Goal: Use online tool/utility: Utilize a website feature to perform a specific function

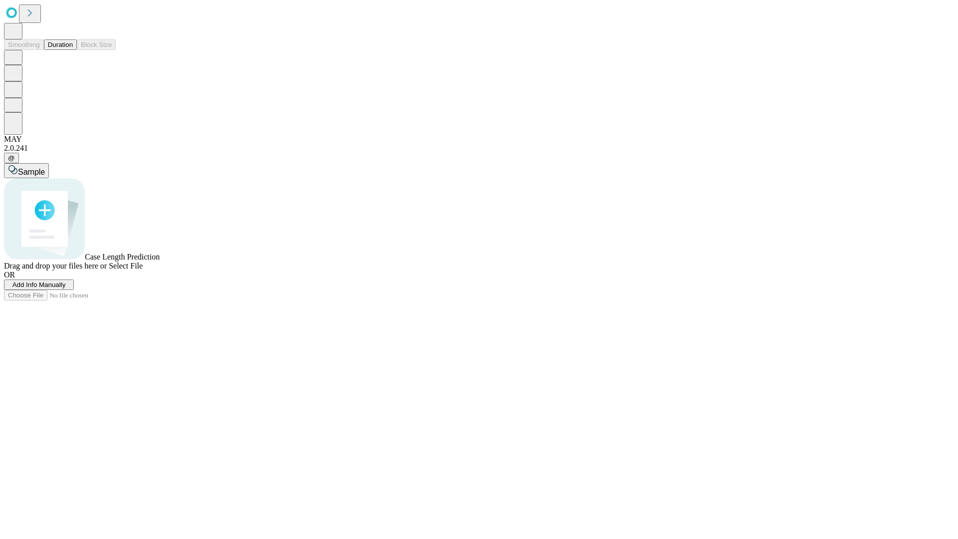
click at [66, 288] on span "Add Info Manually" at bounding box center [38, 284] width 53 height 7
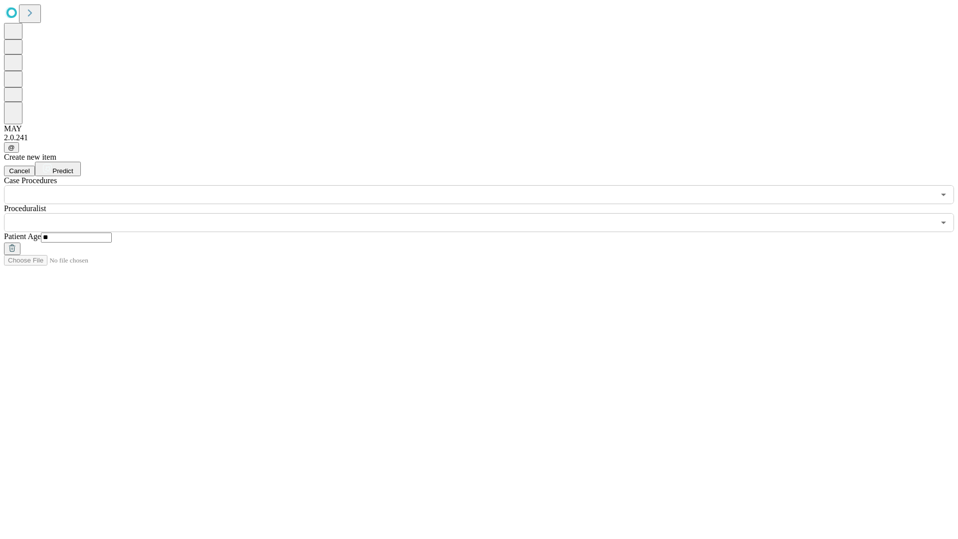
type input "**"
click at [486, 213] on input "text" at bounding box center [469, 222] width 930 height 19
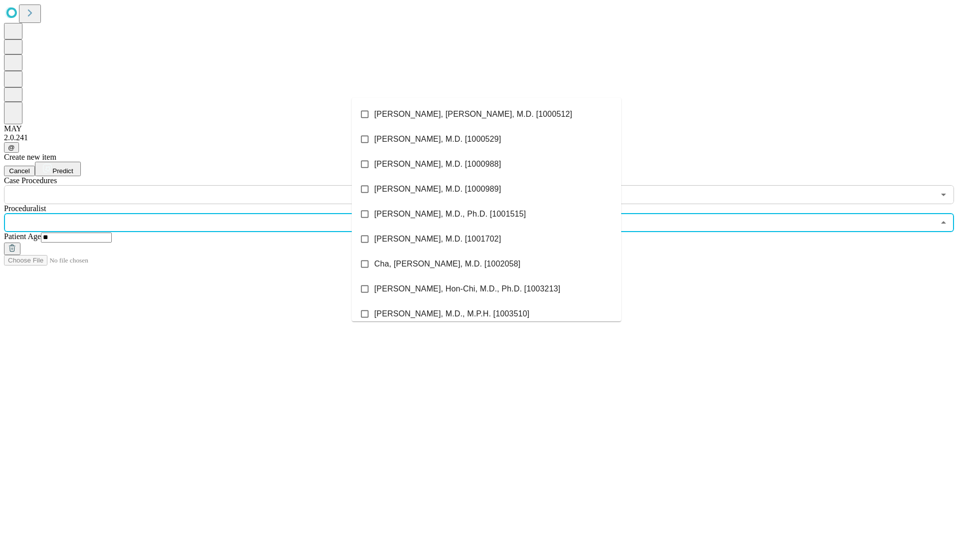
click at [486, 114] on li "[PERSON_NAME], [PERSON_NAME], M.D. [1000512]" at bounding box center [486, 114] width 269 height 25
click at [210, 185] on input "text" at bounding box center [469, 194] width 930 height 19
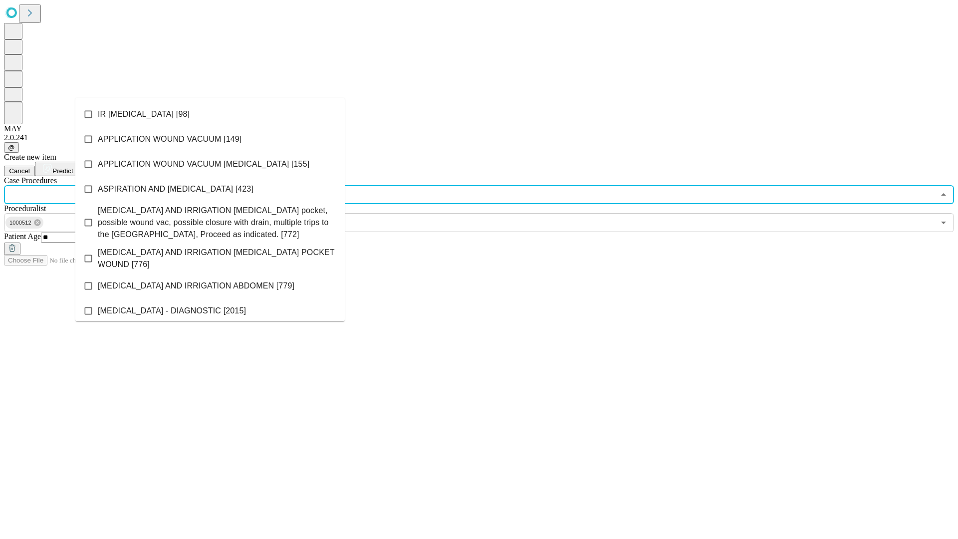
click at [210, 114] on li "IR [MEDICAL_DATA] [98]" at bounding box center [209, 114] width 269 height 25
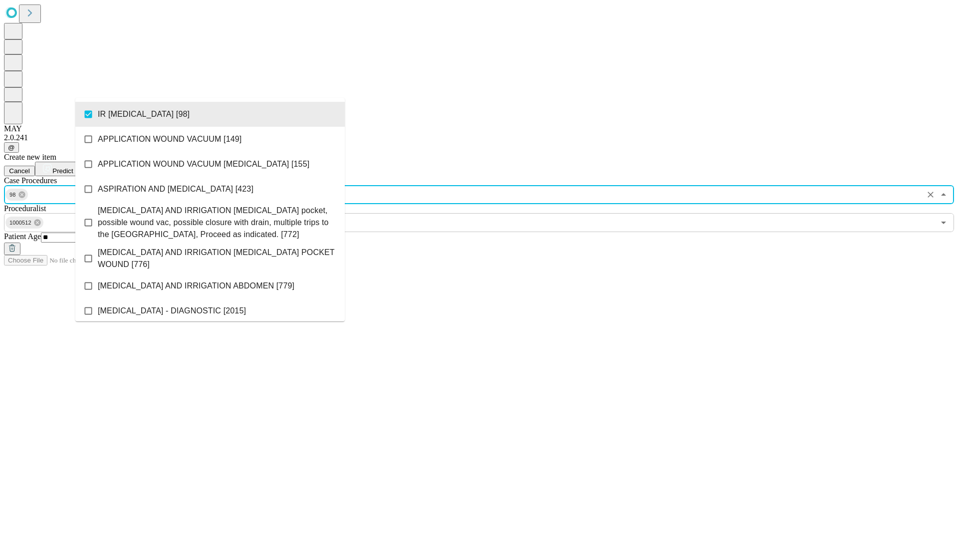
click at [73, 167] on span "Predict" at bounding box center [62, 170] width 20 height 7
